Goal: Navigation & Orientation: Find specific page/section

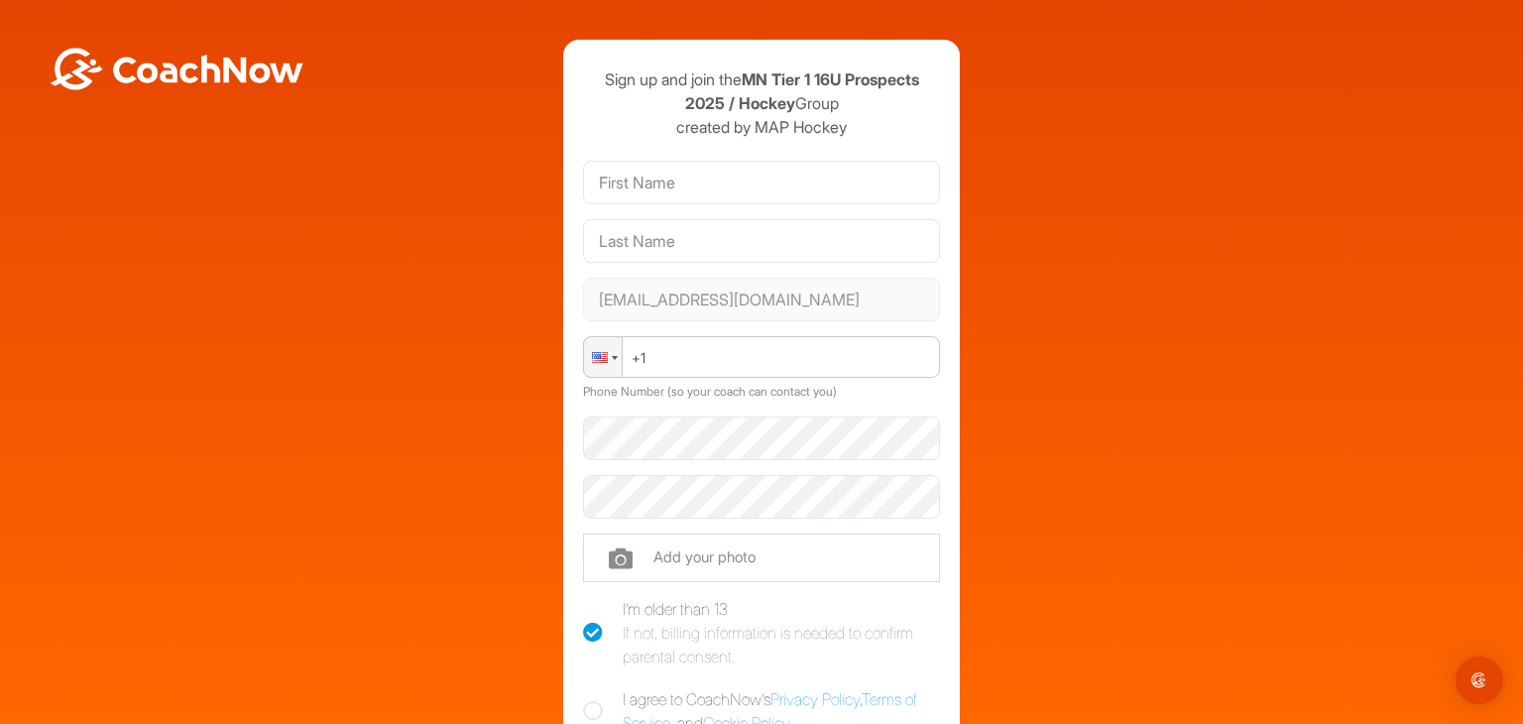
scroll to position [7, 0]
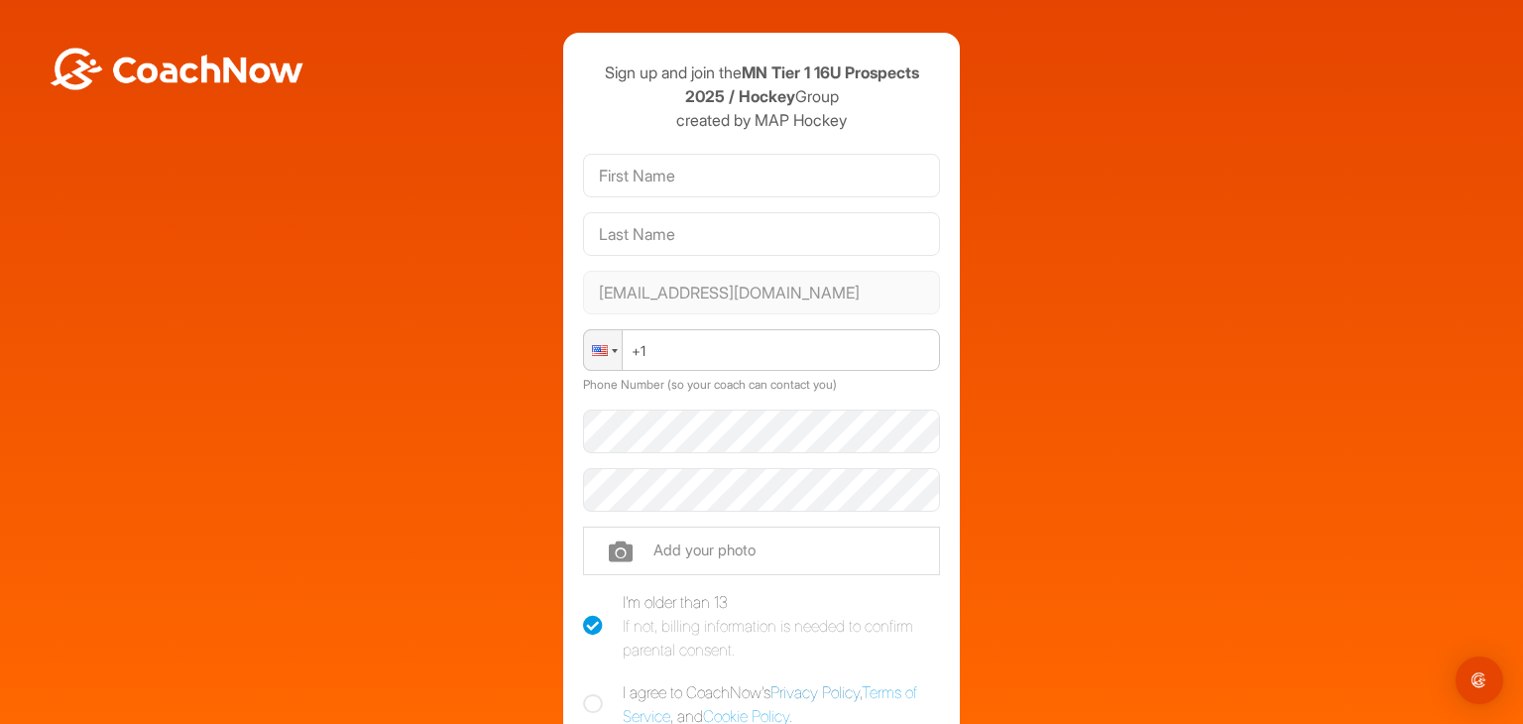
click at [851, 692] on link "Privacy Policy" at bounding box center [815, 692] width 89 height 20
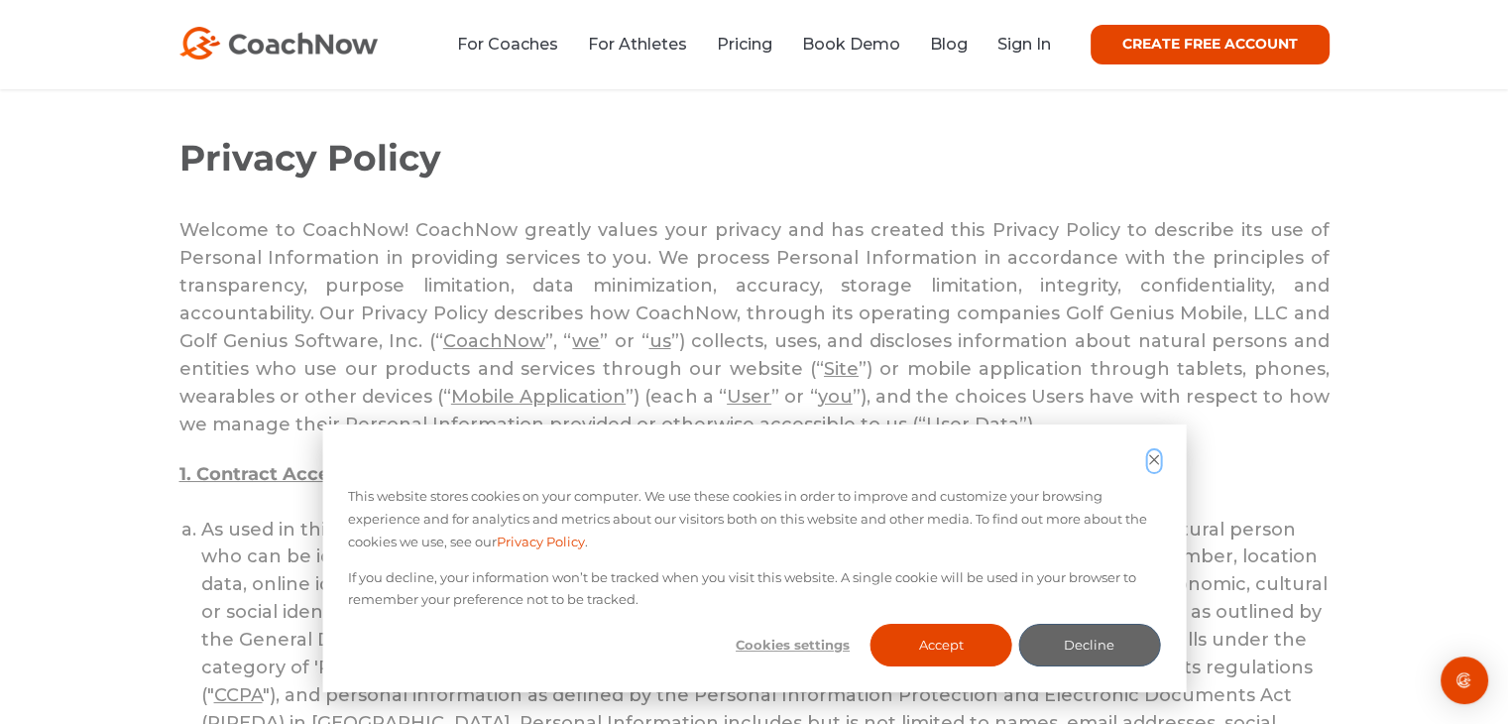
click at [1148, 459] on icon "Dismiss cookie banner" at bounding box center [1153, 459] width 13 height 13
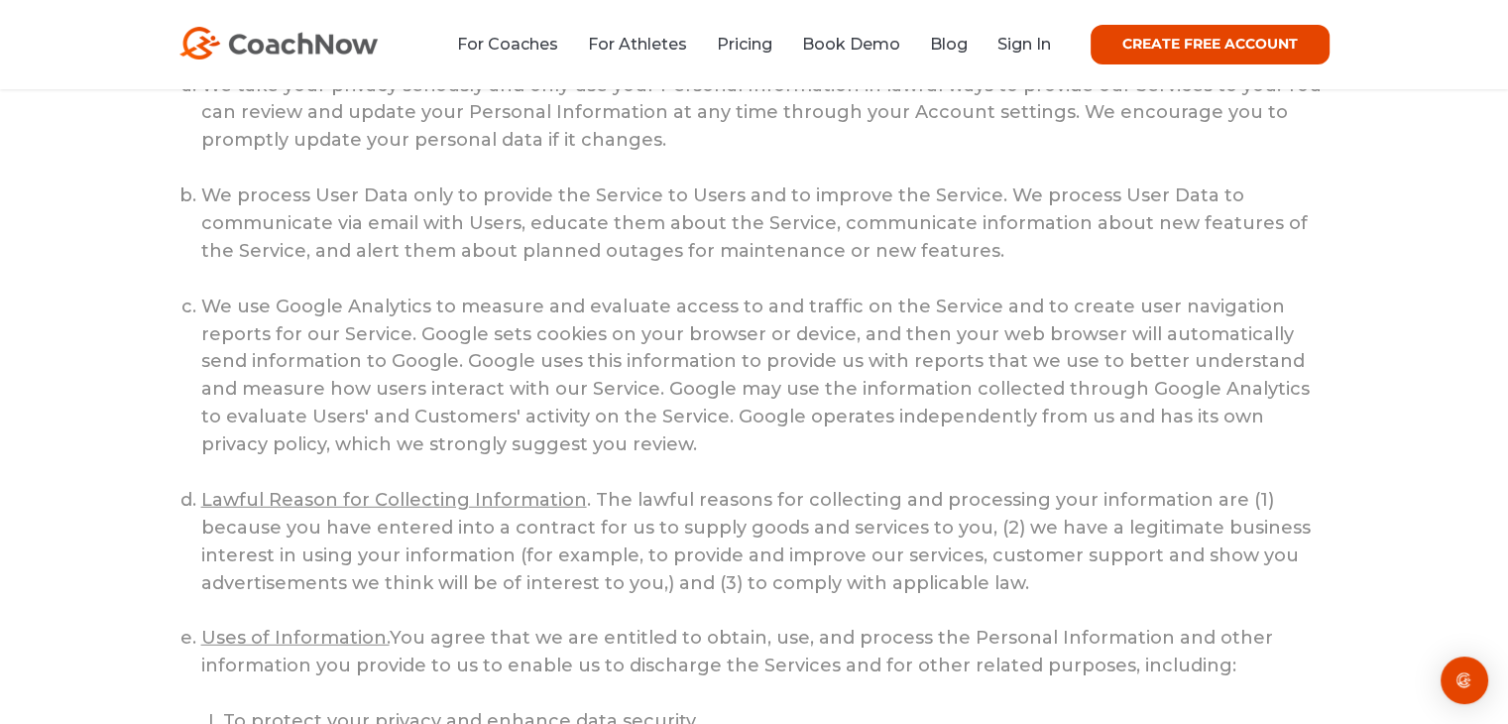
scroll to position [5653, 0]
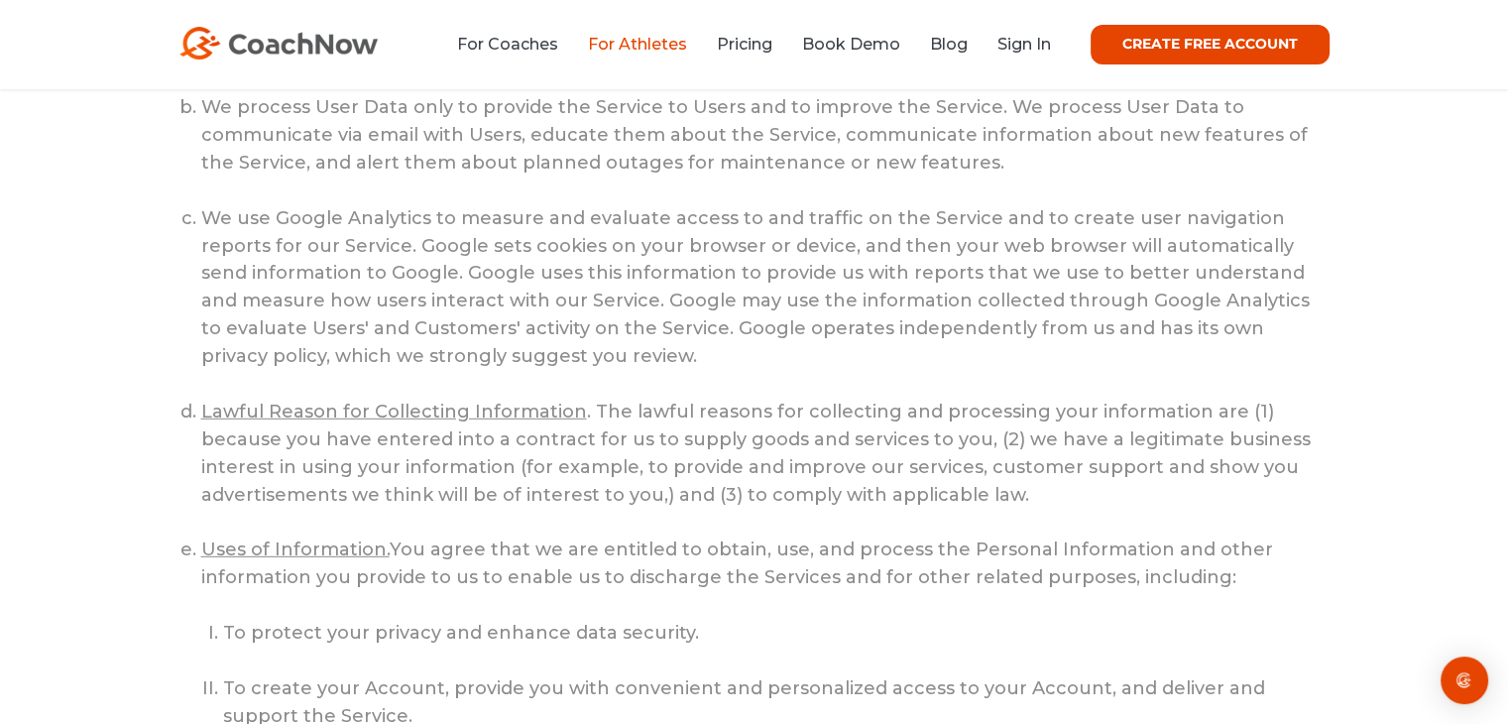
click at [603, 47] on link "For Athletes" at bounding box center [637, 44] width 99 height 19
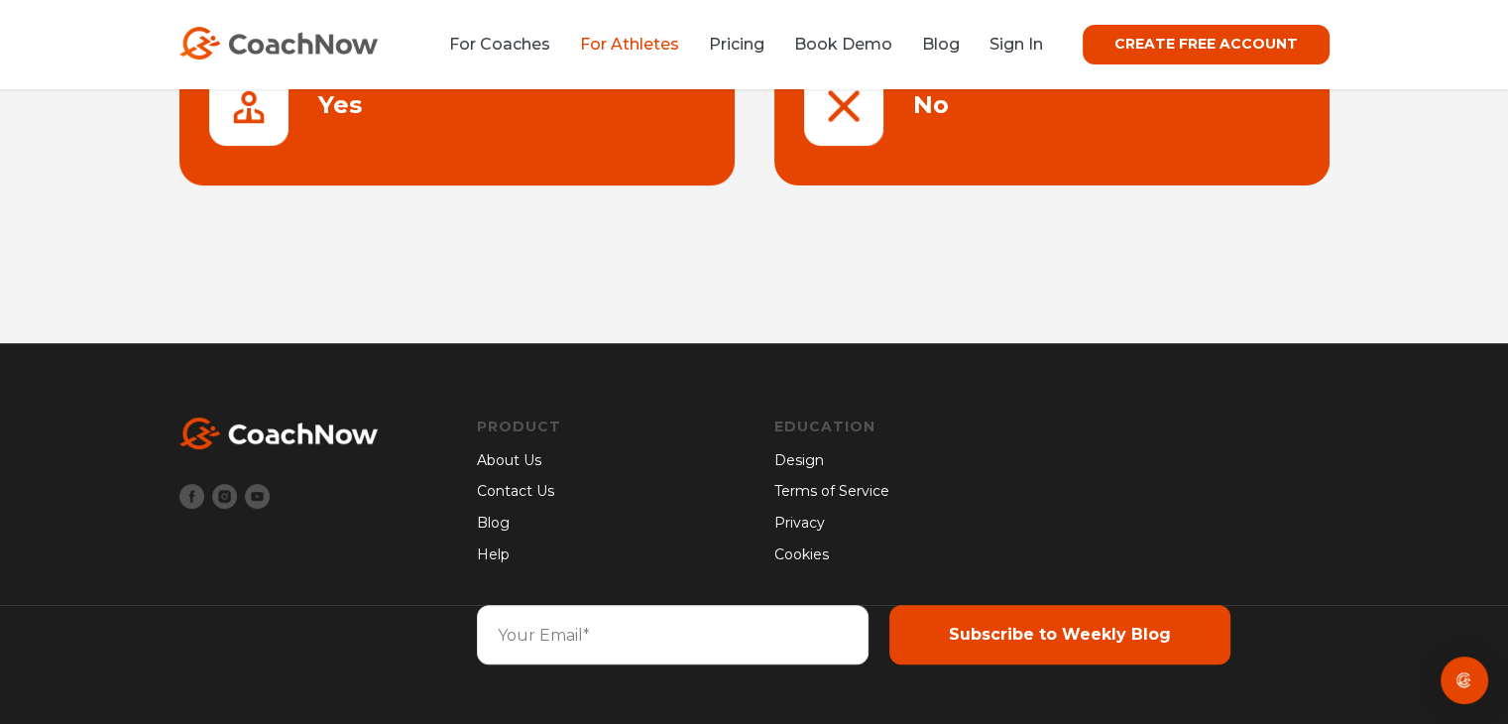
scroll to position [7, 0]
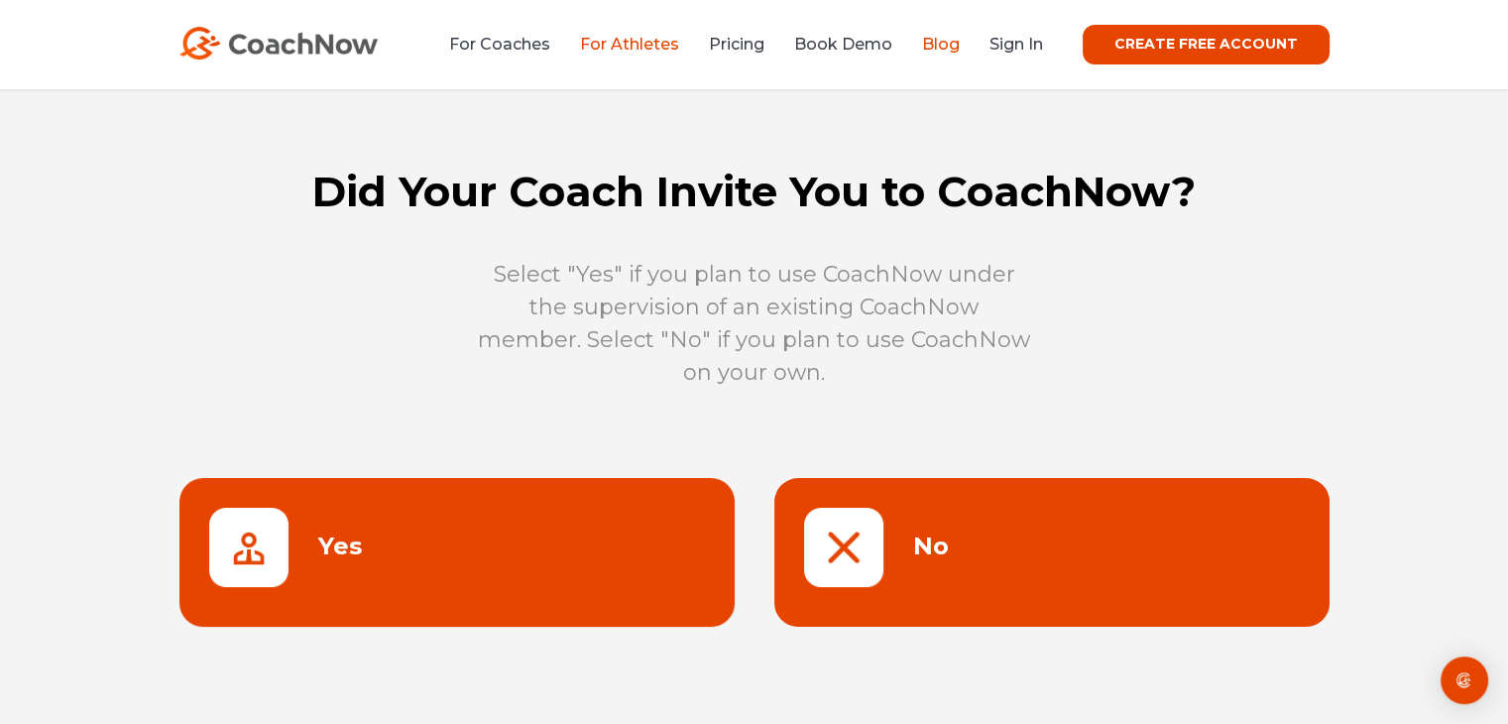
click at [940, 45] on link "Blog" at bounding box center [941, 44] width 38 height 19
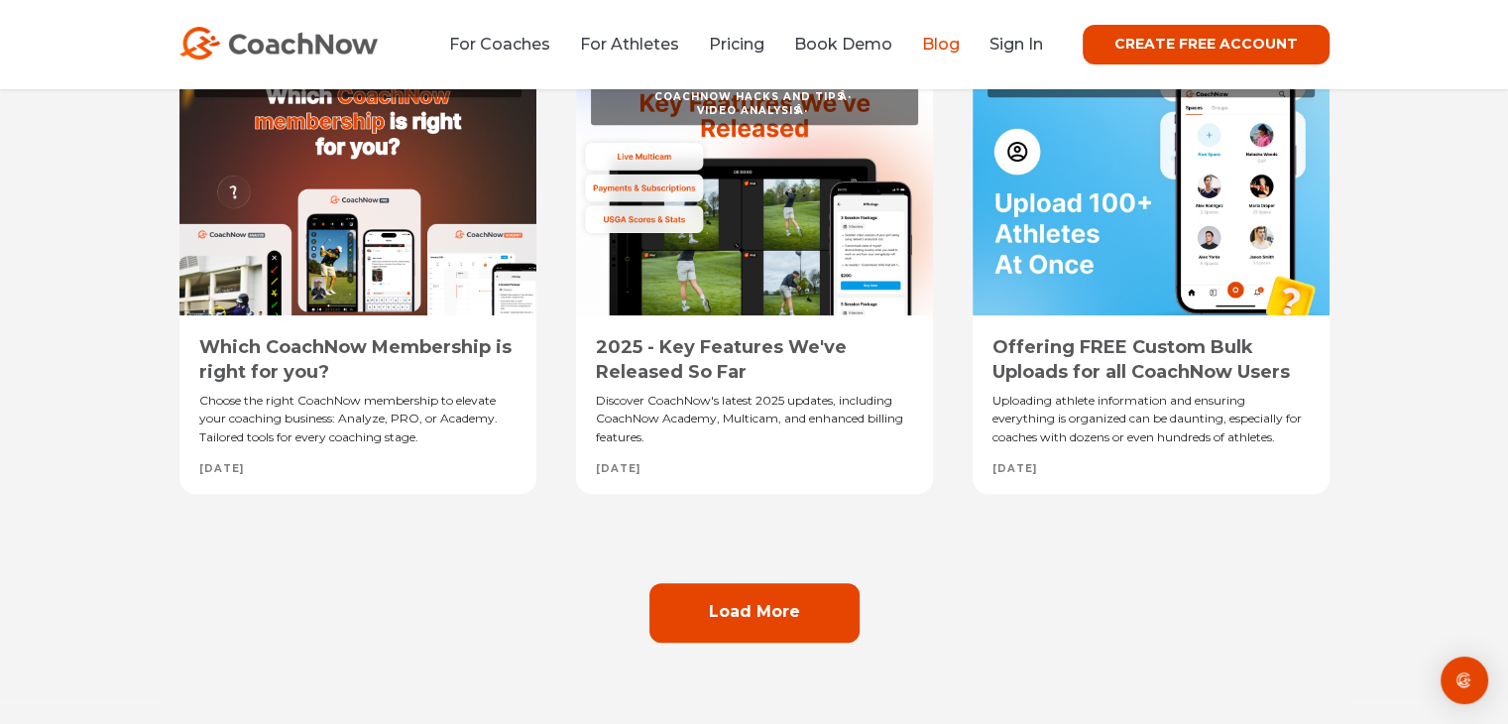
scroll to position [1686, 0]
